Goal: Information Seeking & Learning: Check status

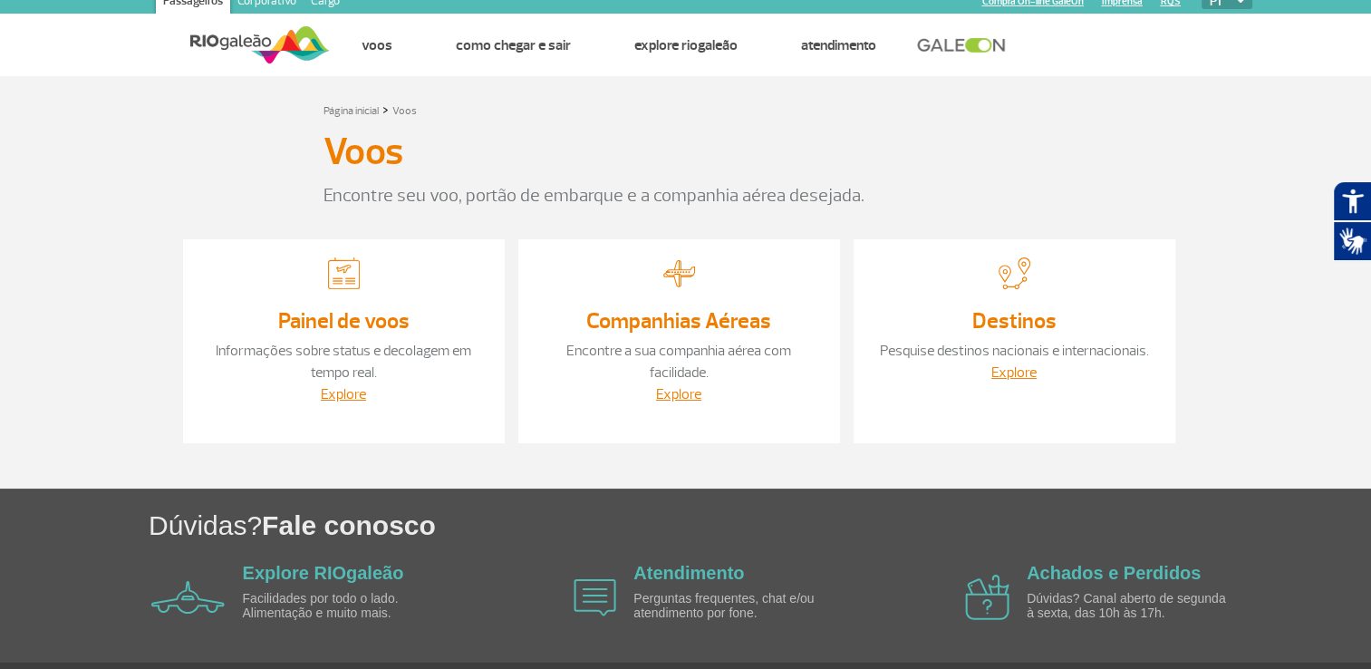
scroll to position [13, 0]
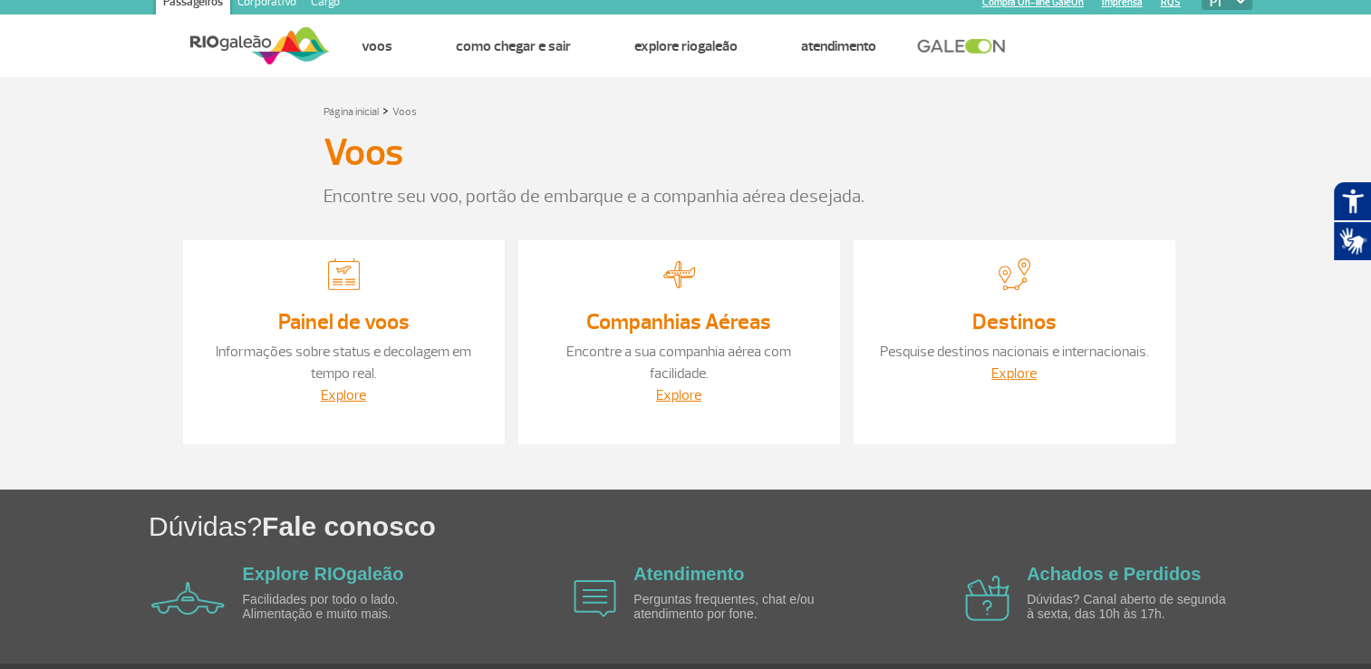
click at [382, 320] on link "Painel de voos" at bounding box center [343, 321] width 131 height 27
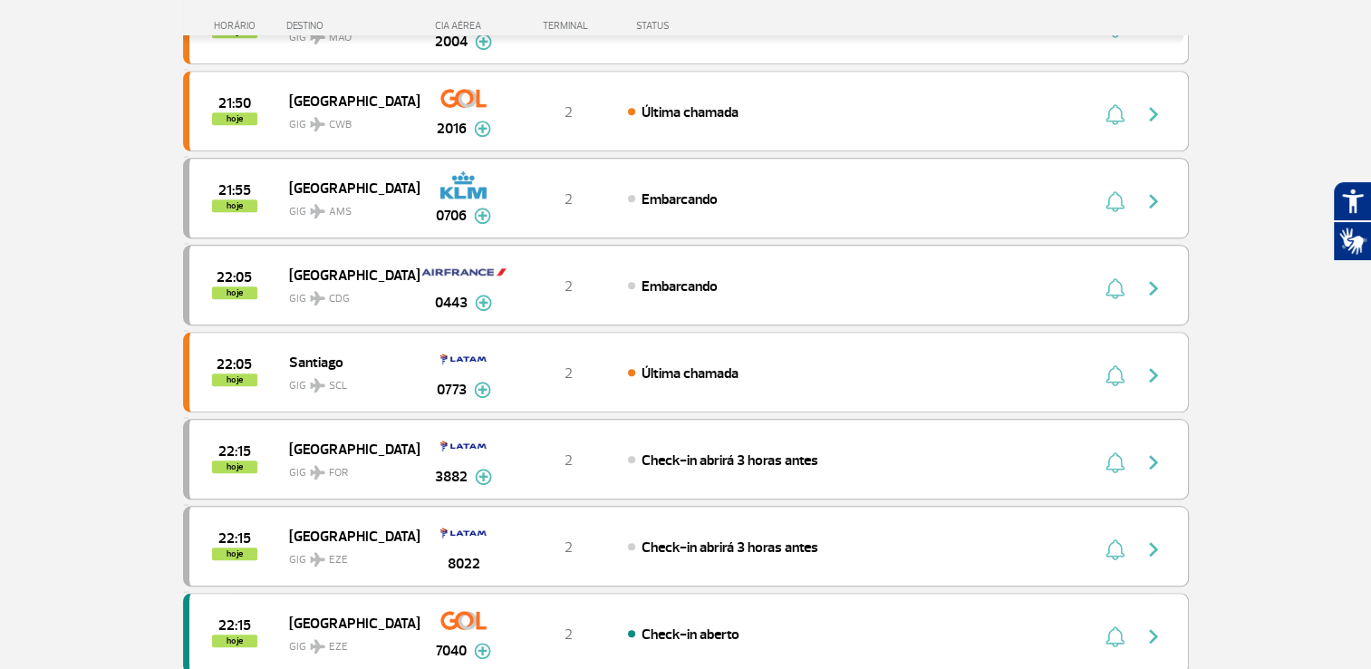
scroll to position [1377, 0]
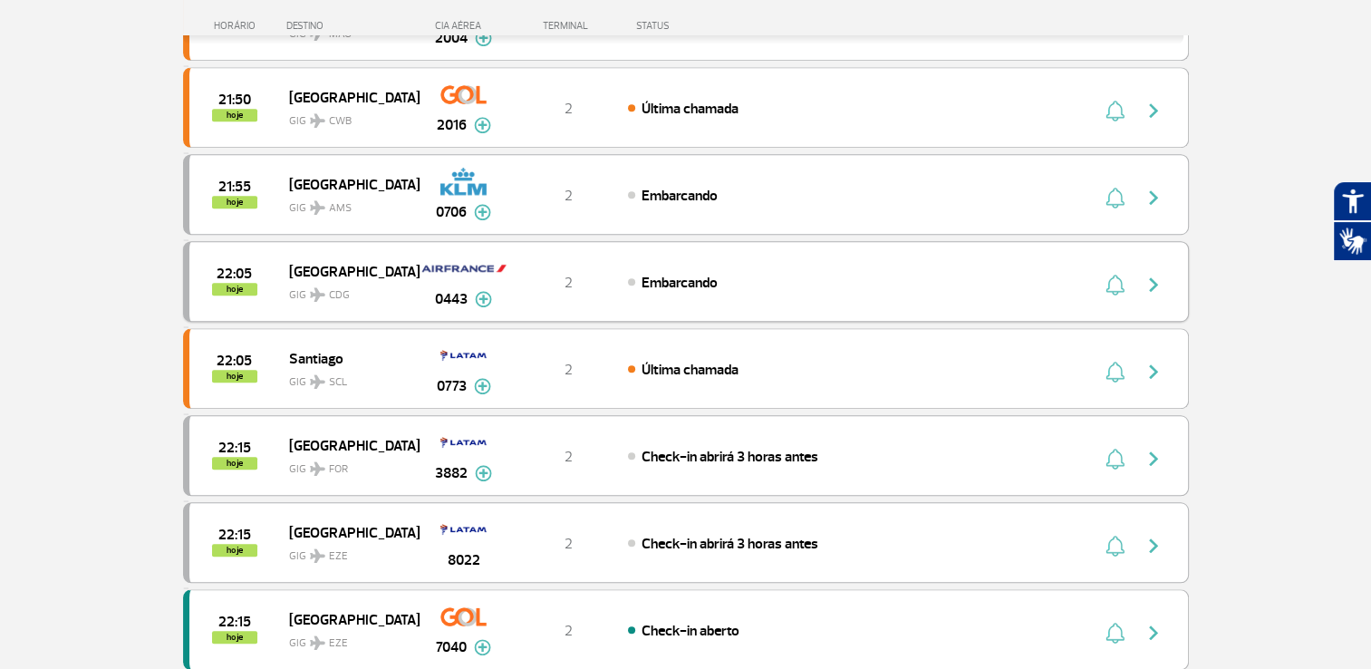
click at [486, 291] on img at bounding box center [483, 299] width 17 height 16
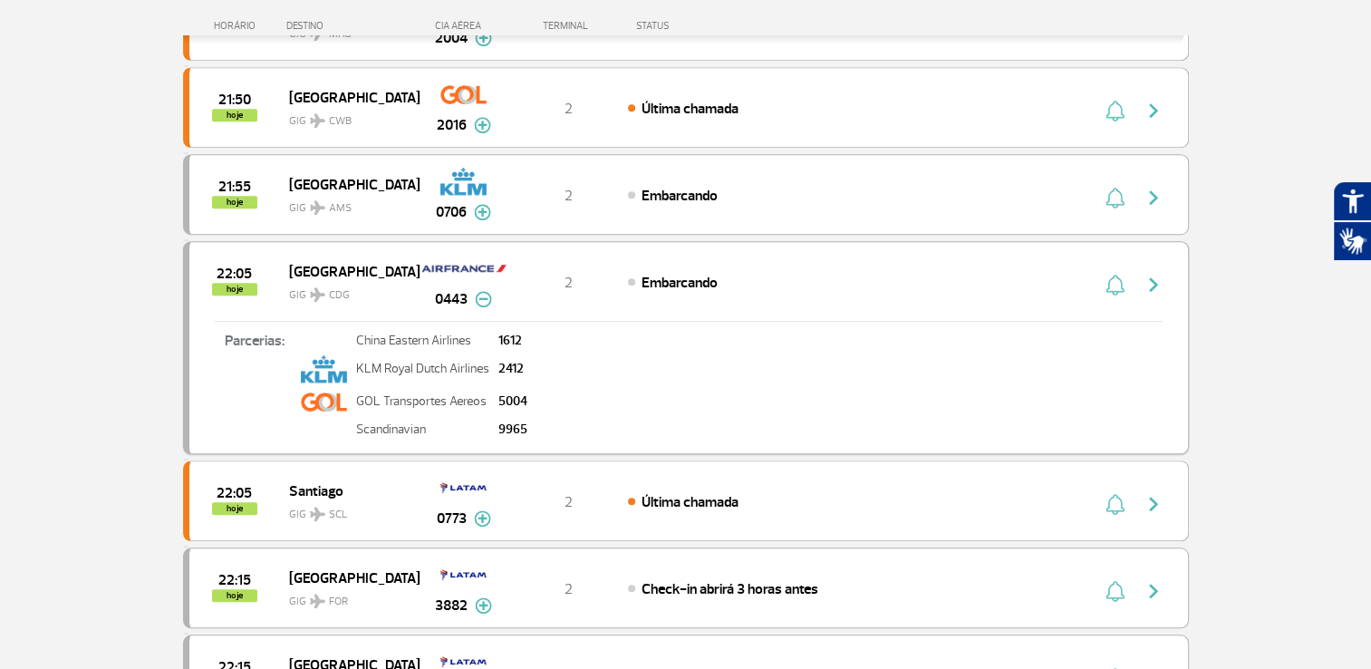
click at [477, 257] on img at bounding box center [464, 268] width 89 height 31
click at [410, 272] on div "Paris GIG CDG" at bounding box center [354, 281] width 130 height 44
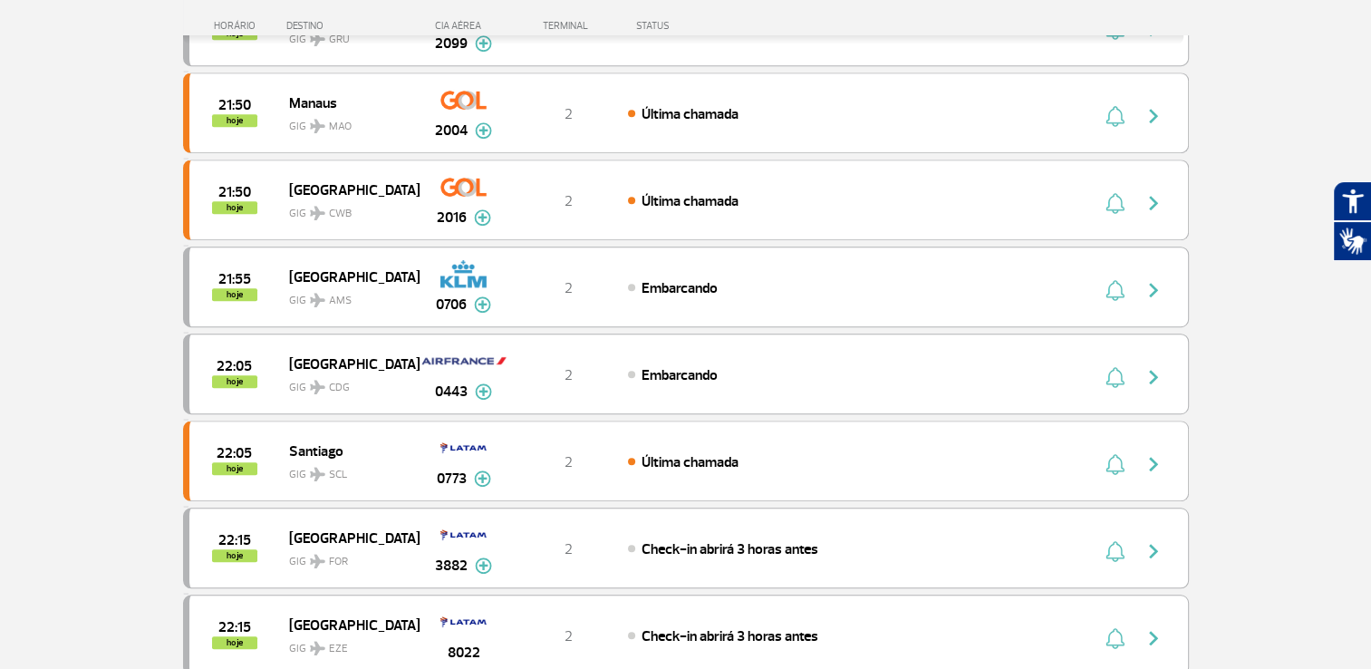
scroll to position [1297, 0]
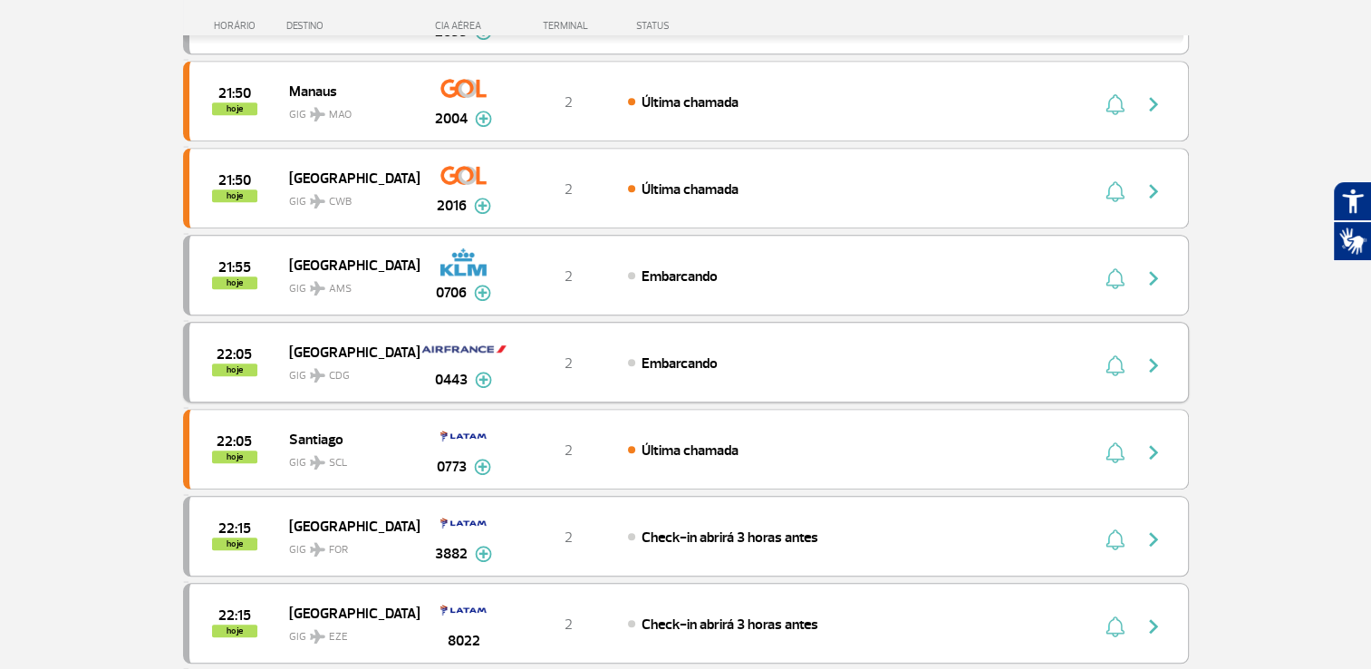
click at [314, 358] on span "GIG CDG" at bounding box center [347, 371] width 116 height 26
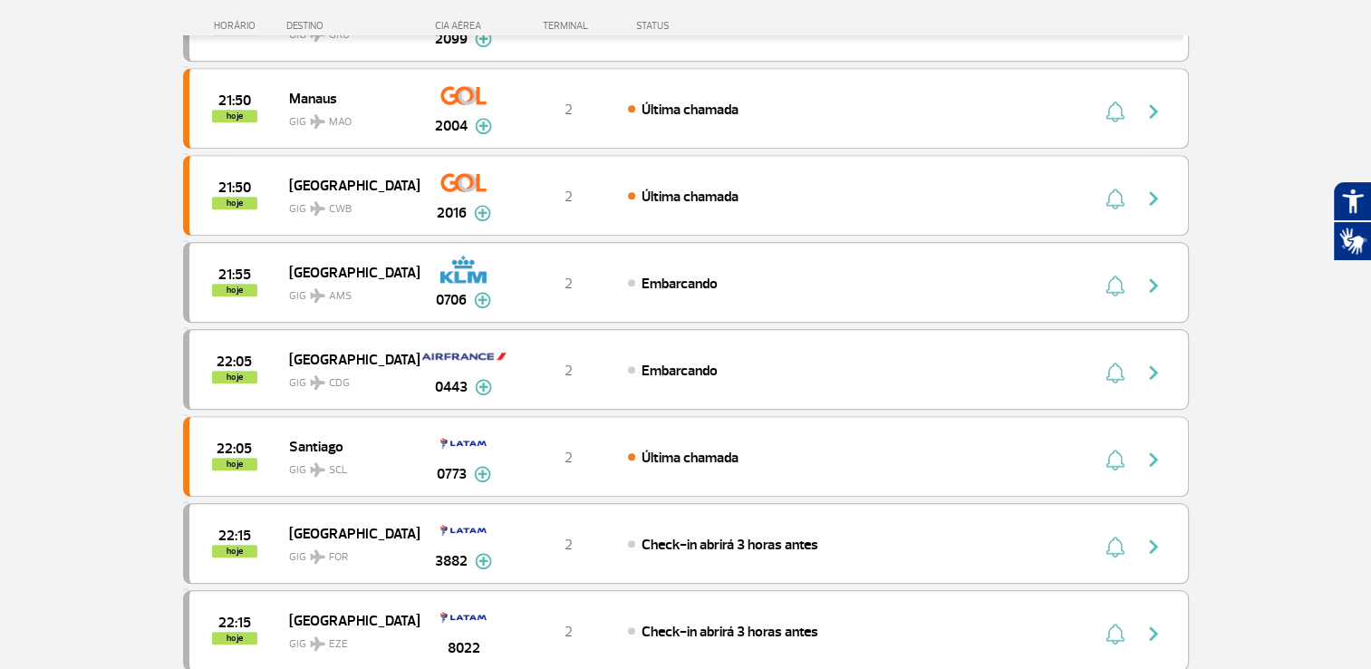
scroll to position [1307, 0]
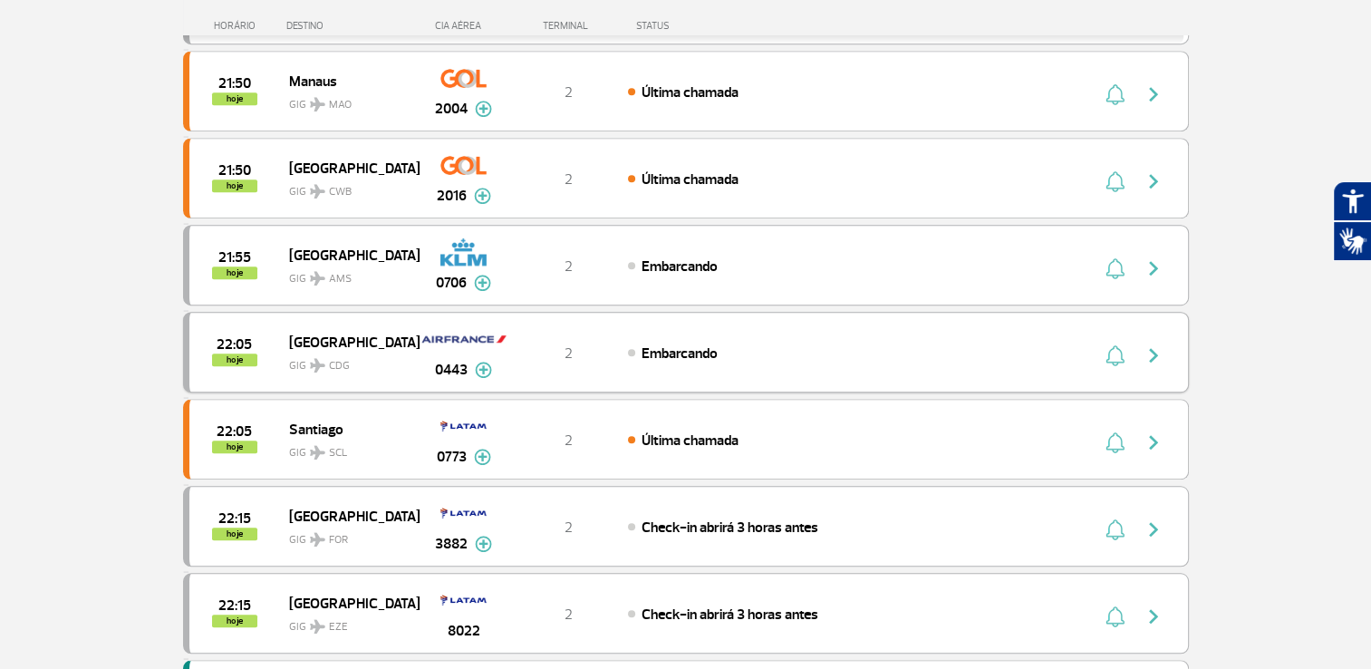
click at [1114, 349] on img "button" at bounding box center [1115, 355] width 19 height 22
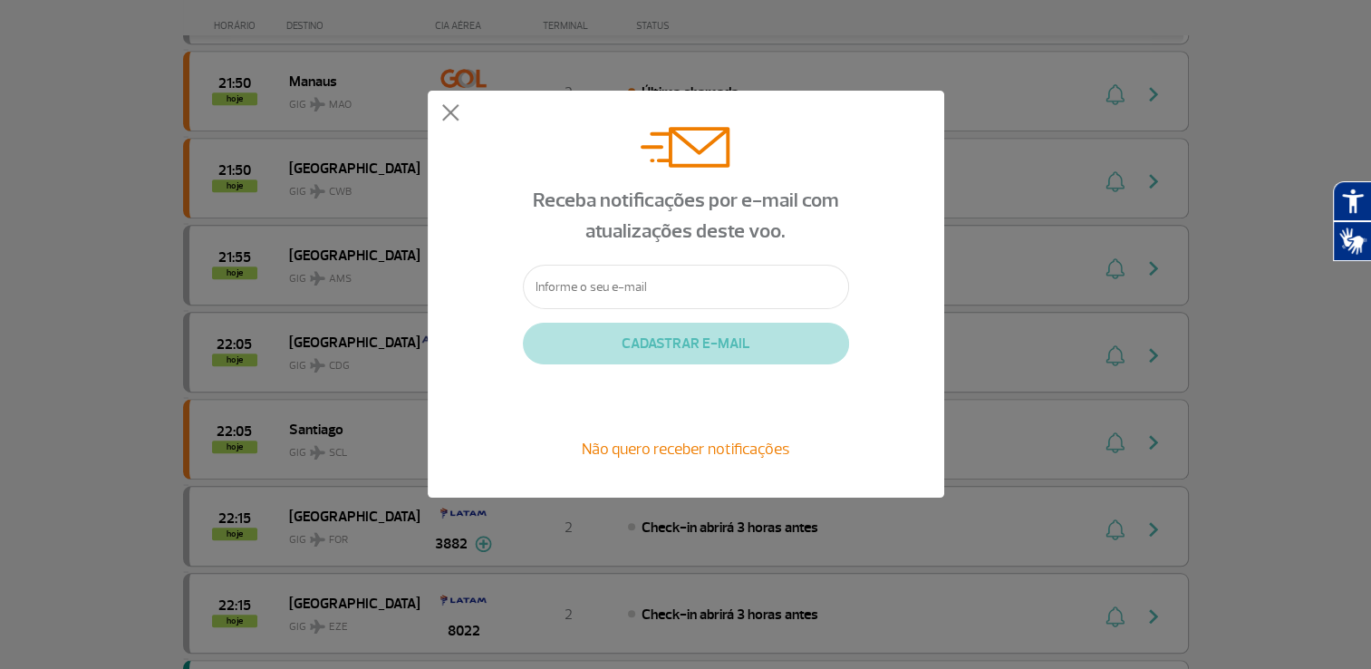
click at [1287, 237] on div "Receba notificações por e-mail com atualizações deste voo. CADASTRAR E-MAIL Não…" at bounding box center [685, 294] width 1371 height 588
click at [1153, 427] on div "Receba notificações por e-mail com atualizações deste voo. CADASTRAR E-MAIL Não…" at bounding box center [685, 294] width 1371 height 588
click at [730, 444] on span "Não quero receber notificações" at bounding box center [686, 449] width 208 height 20
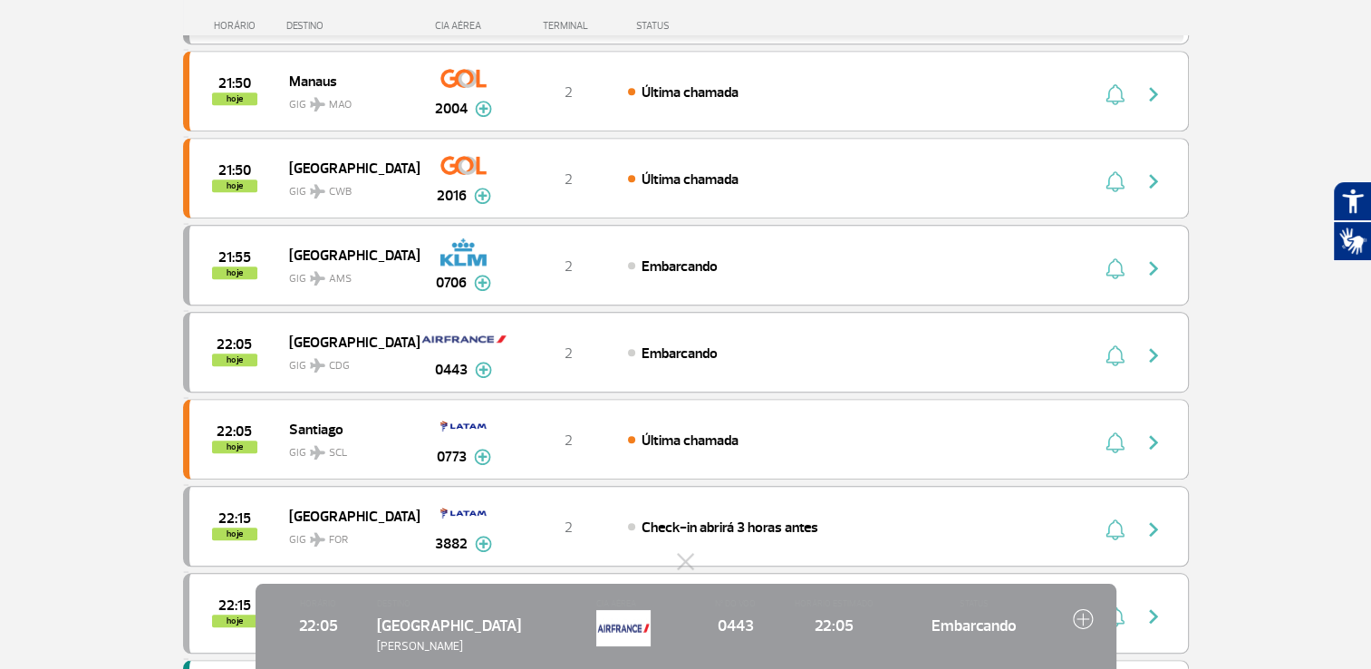
click at [1078, 617] on img at bounding box center [1083, 618] width 21 height 21
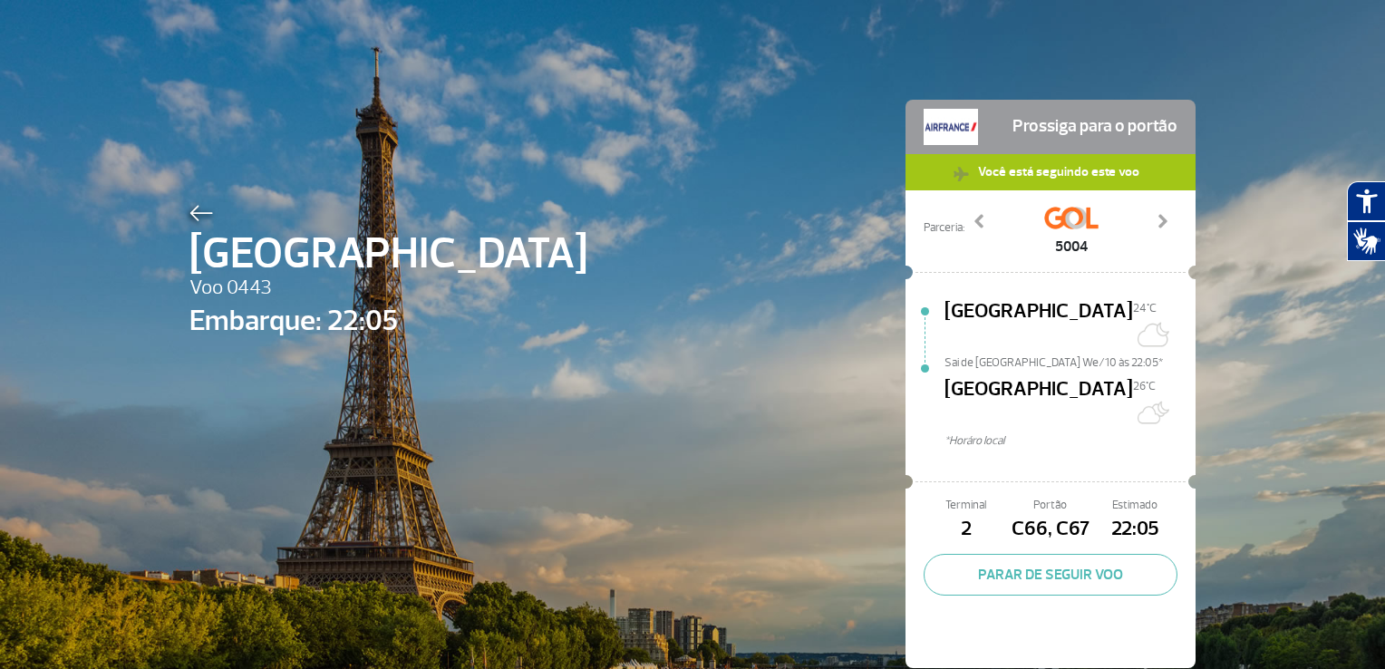
click at [1078, 617] on div "Terminal 2 Portão C66, C67 Estimado 22:05 PARAR DE SEGUIR VOO" at bounding box center [1050, 580] width 290 height 176
click at [1158, 219] on span at bounding box center [1162, 221] width 18 height 18
click at [1156, 219] on span at bounding box center [1162, 221] width 18 height 18
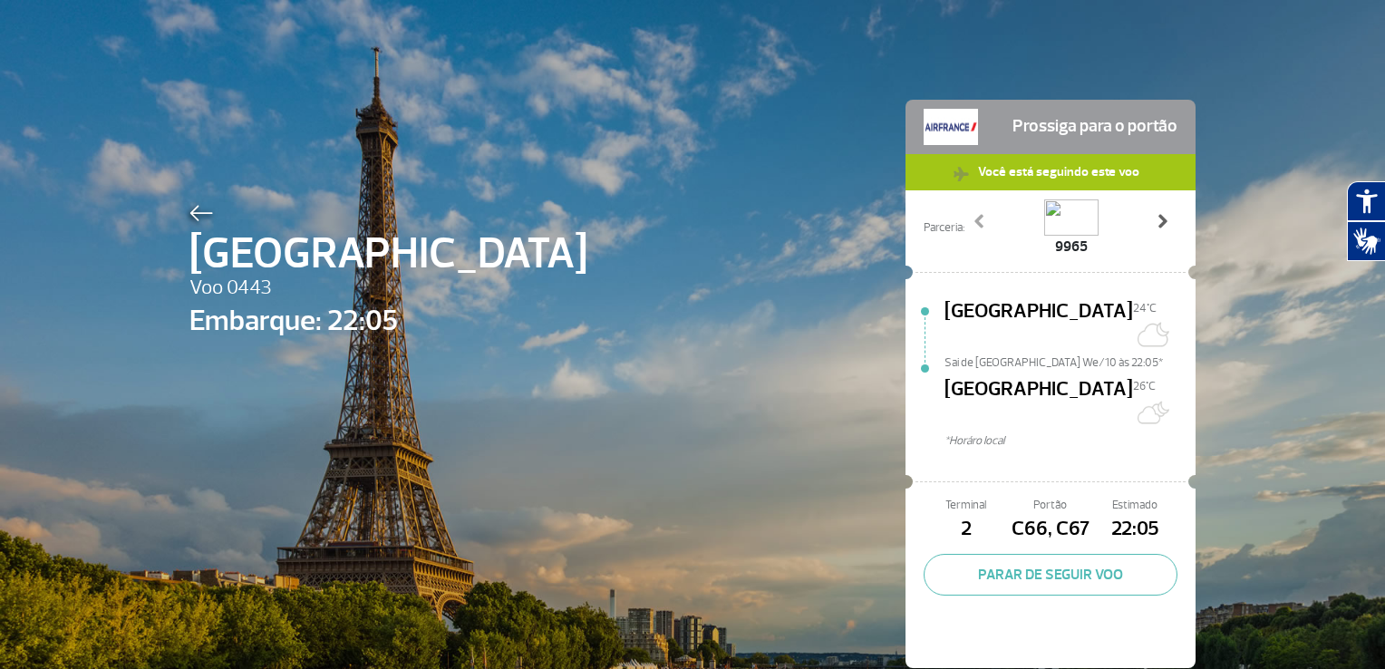
click at [1156, 219] on span at bounding box center [1162, 221] width 18 height 18
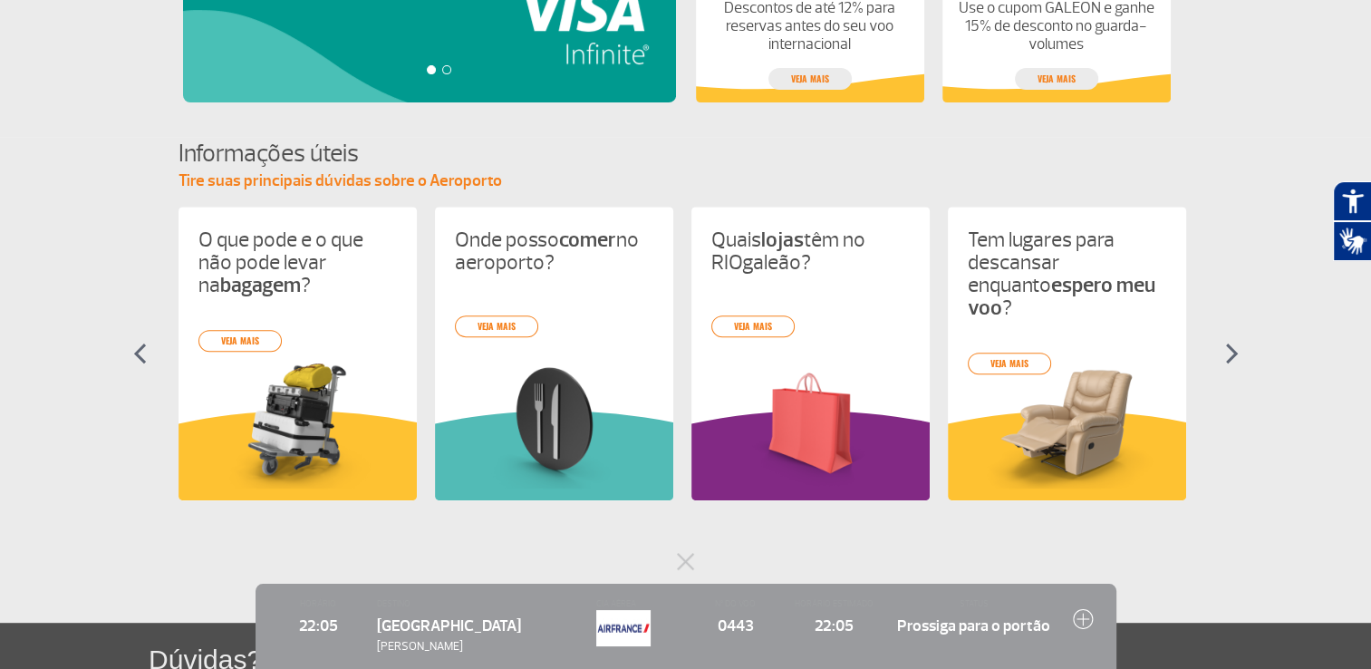
scroll to position [732, 0]
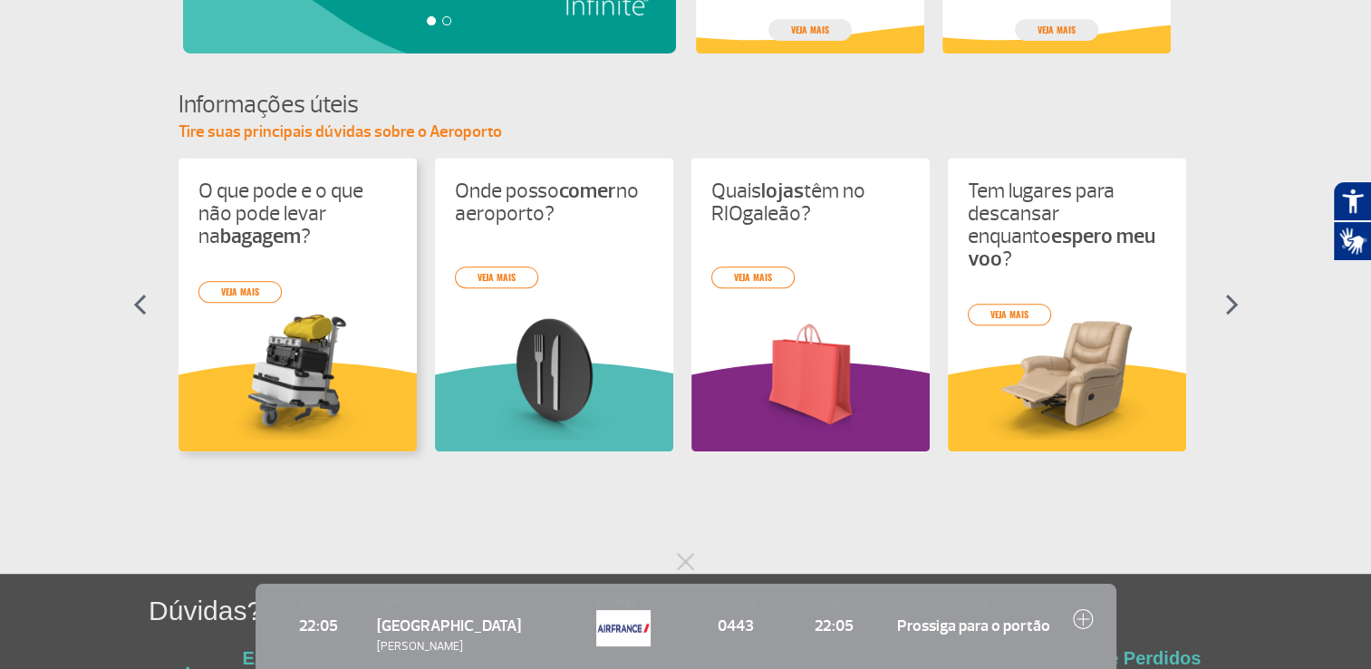
click at [264, 366] on div "O que pode e o que não pode levar na bagagem ? veja mais Onde posso comer no ae…" at bounding box center [686, 321] width 1015 height 326
click at [236, 291] on link "veja mais" at bounding box center [239, 292] width 83 height 22
click at [410, 174] on div "O que pode e o que não pode levar na bagagem ? veja mais Onde posso comer no ae…" at bounding box center [686, 321] width 1015 height 326
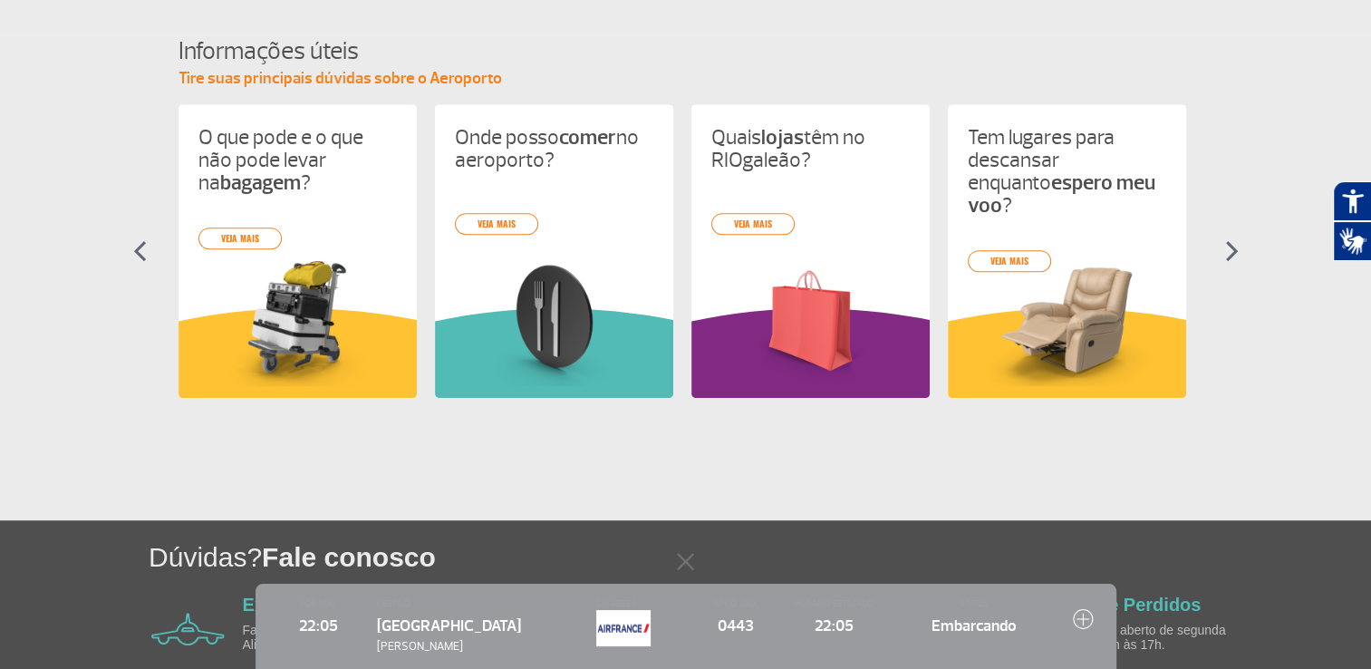
scroll to position [787, 0]
click at [283, 306] on img at bounding box center [297, 321] width 198 height 130
click at [246, 234] on div "O que pode e o que não pode levar na bagagem ? veja mais Onde posso comer no ae…" at bounding box center [686, 266] width 1015 height 326
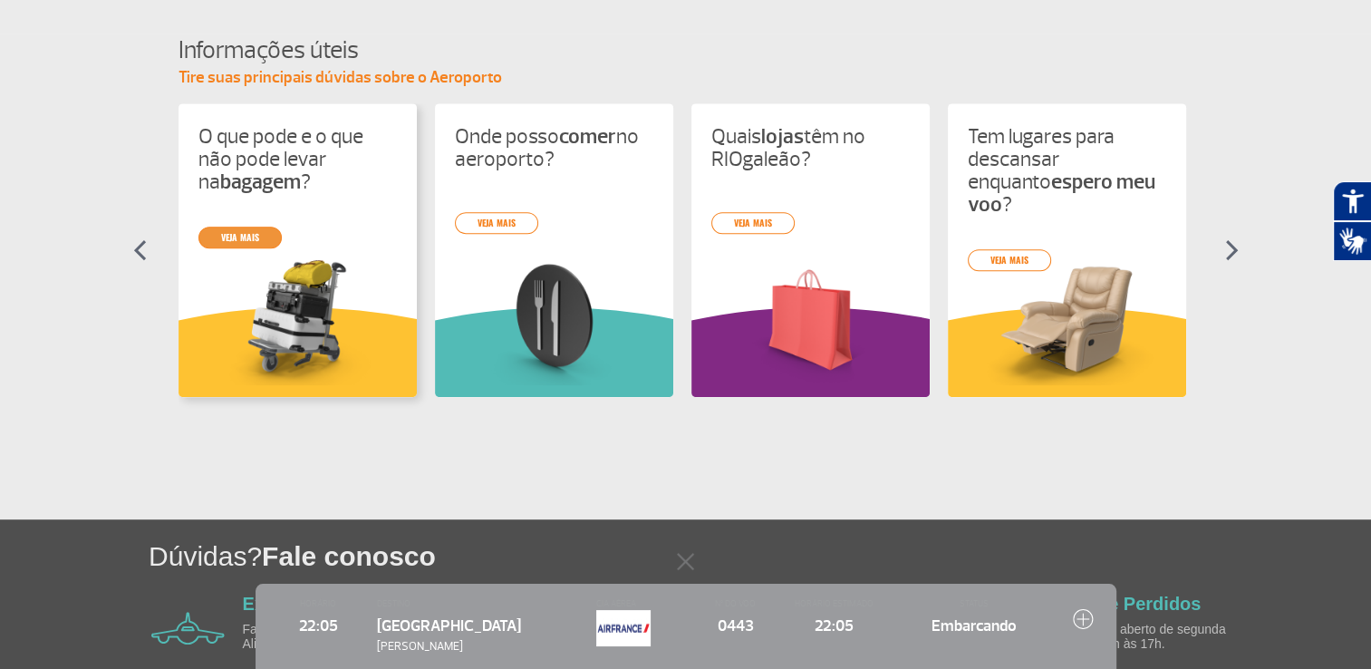
click at [246, 234] on link "veja mais" at bounding box center [239, 238] width 83 height 22
